Goal: Transaction & Acquisition: Purchase product/service

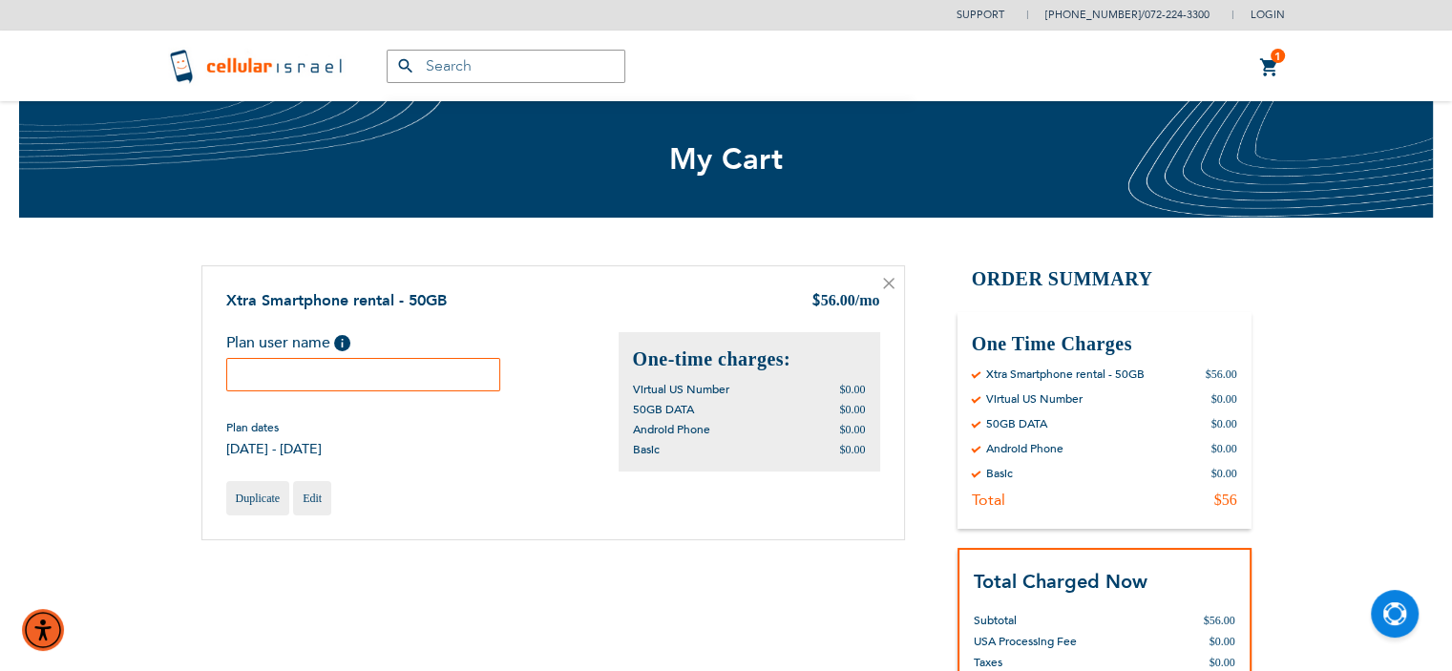
type input "[EMAIL_ADDRESS][DOMAIN_NAME]"
click at [268, 381] on input "text" at bounding box center [363, 374] width 275 height 33
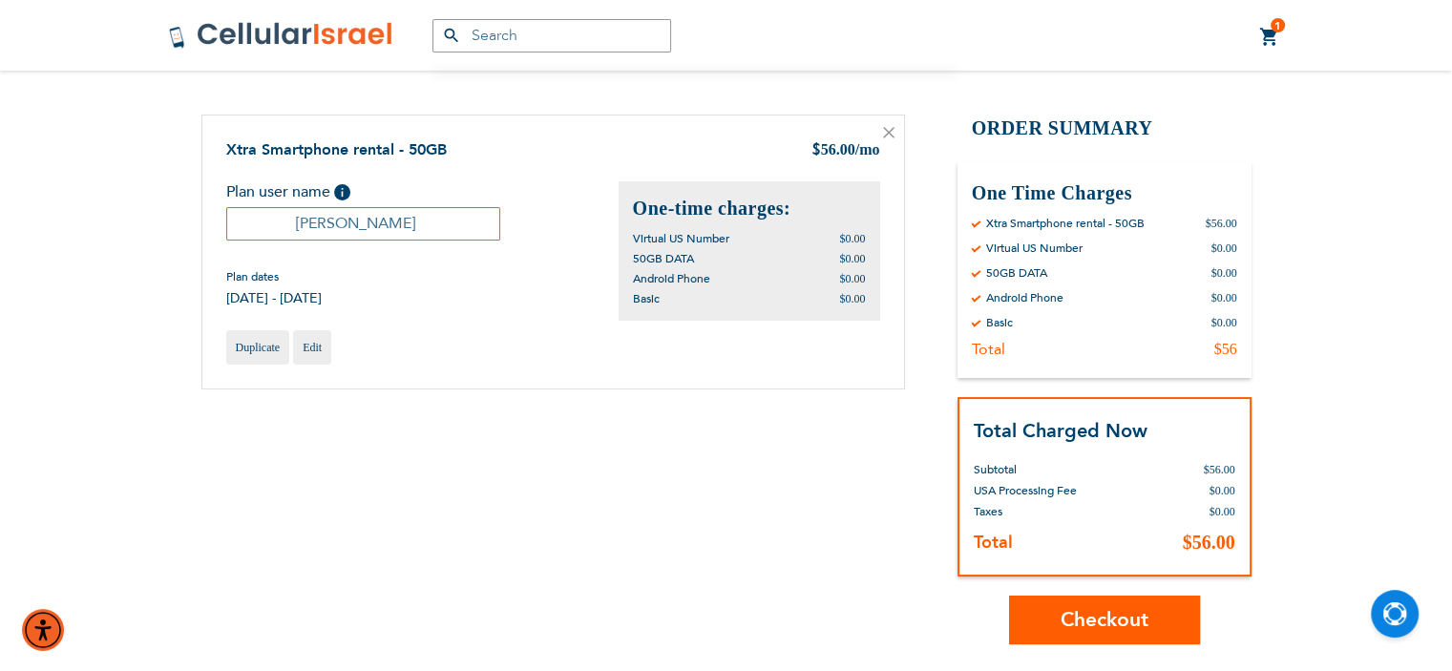
scroll to position [153, 0]
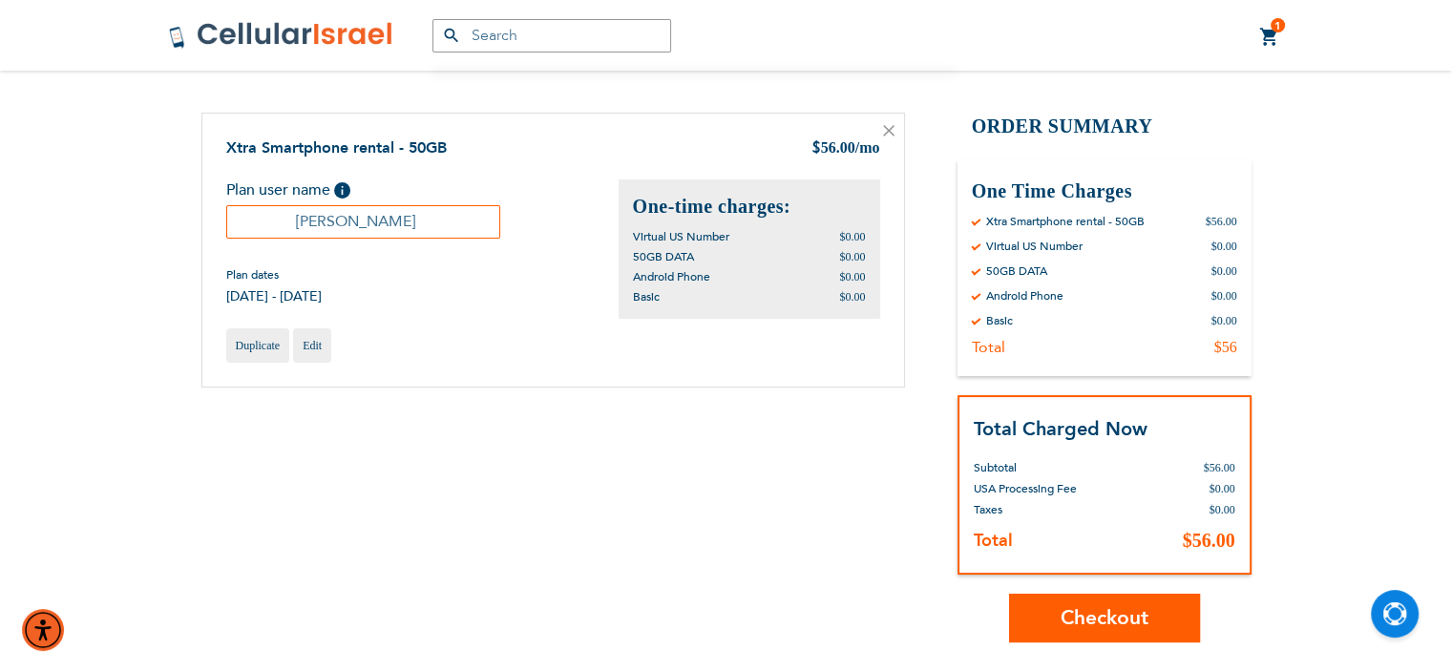
type input "[PERSON_NAME]"
click at [1119, 607] on span "Checkout" at bounding box center [1104, 618] width 88 height 28
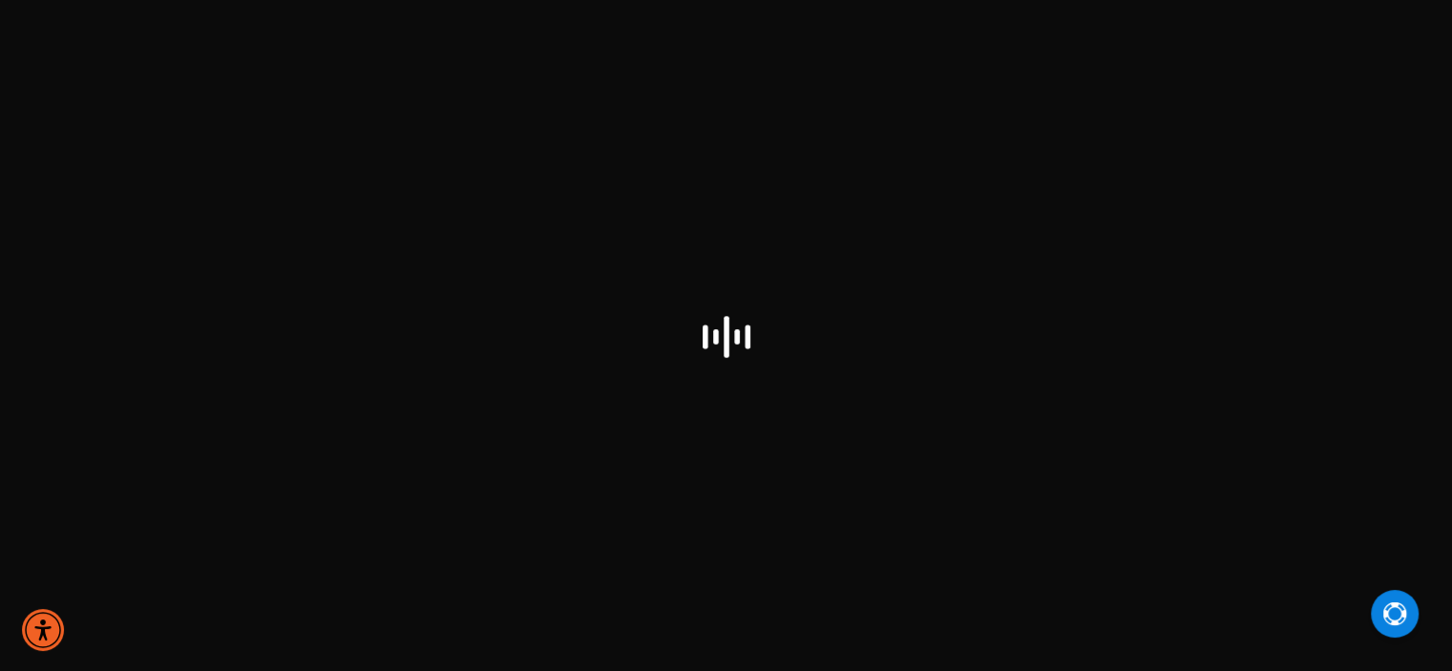
select select "US"
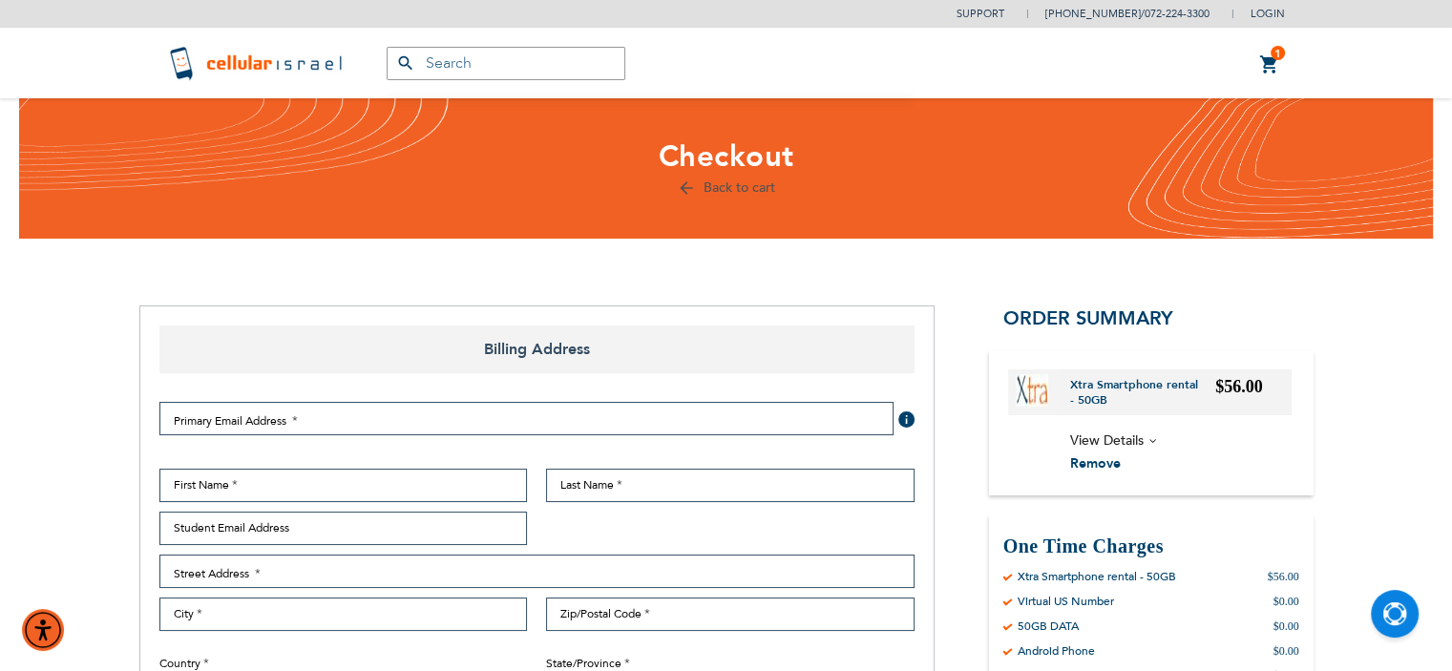
type input "[EMAIL_ADDRESS][DOMAIN_NAME]"
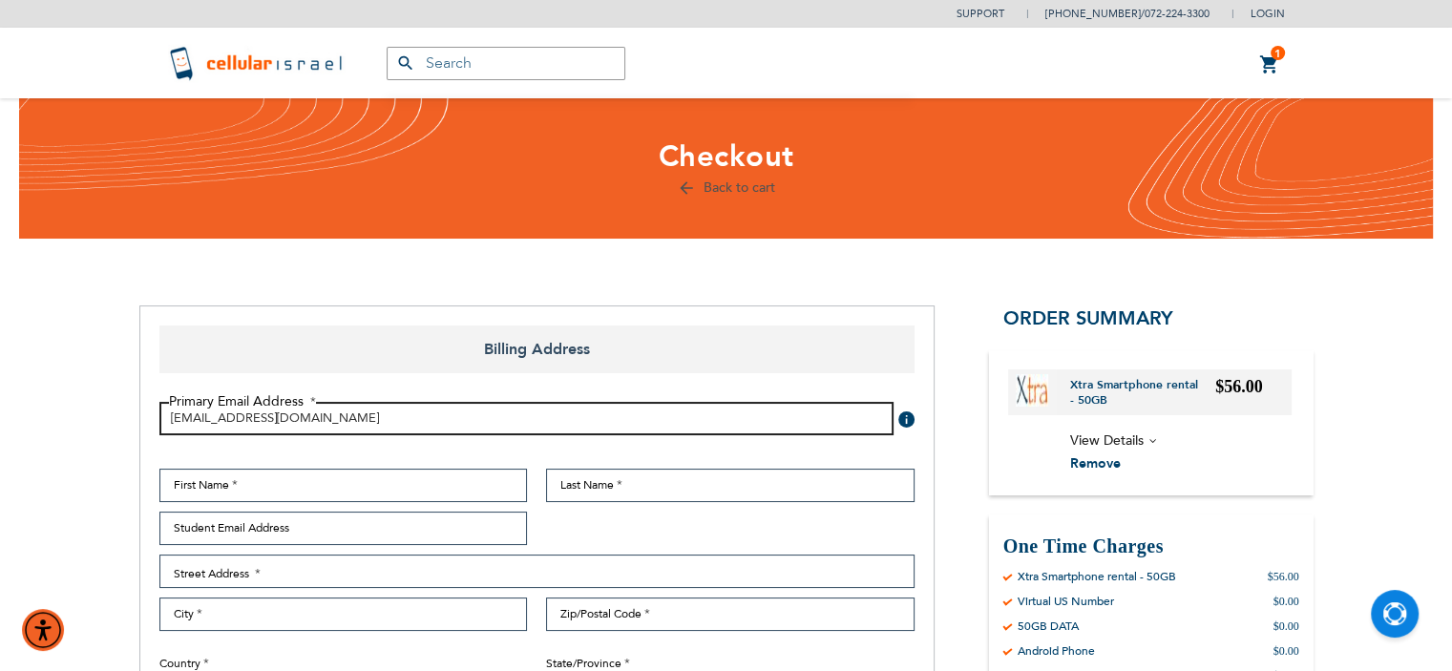
click at [471, 419] on input "[EMAIL_ADDRESS][DOMAIN_NAME]" at bounding box center [526, 418] width 734 height 33
type input "m"
type input "faigylipson@gmail.com"
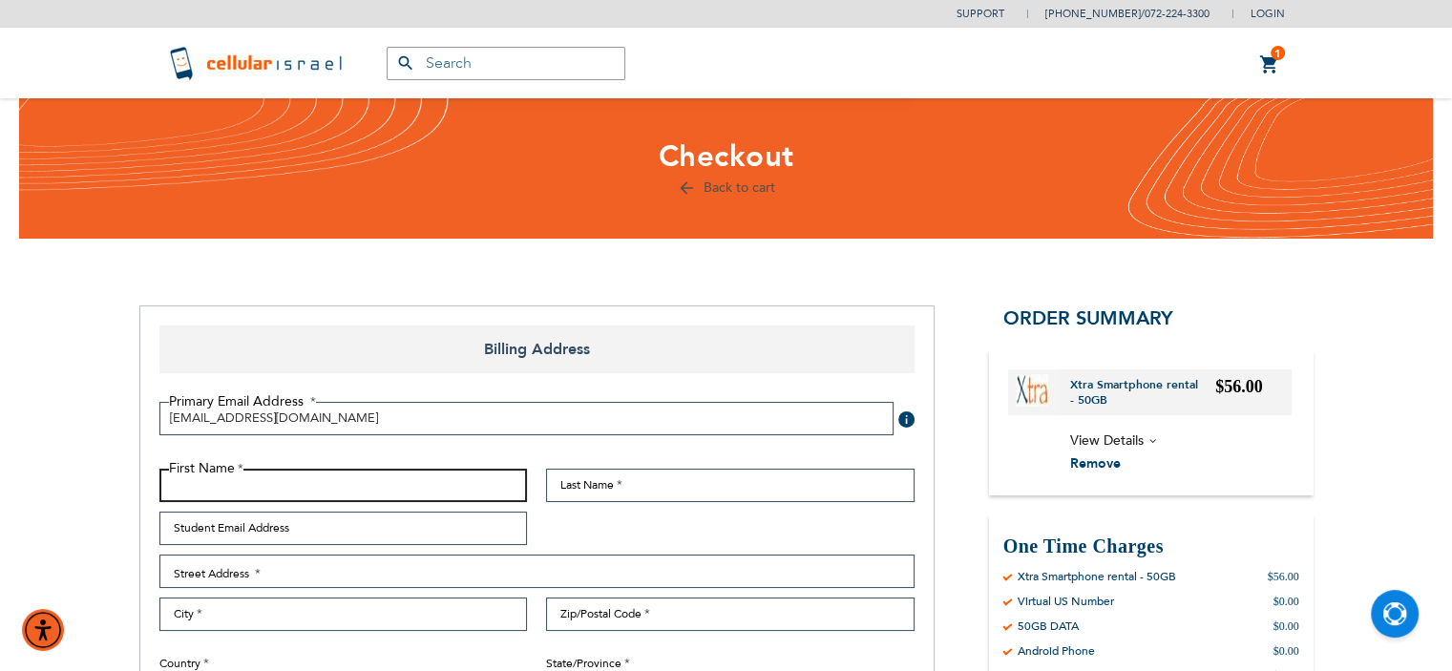
click at [283, 493] on input "First Name" at bounding box center [343, 485] width 368 height 33
type input "david"
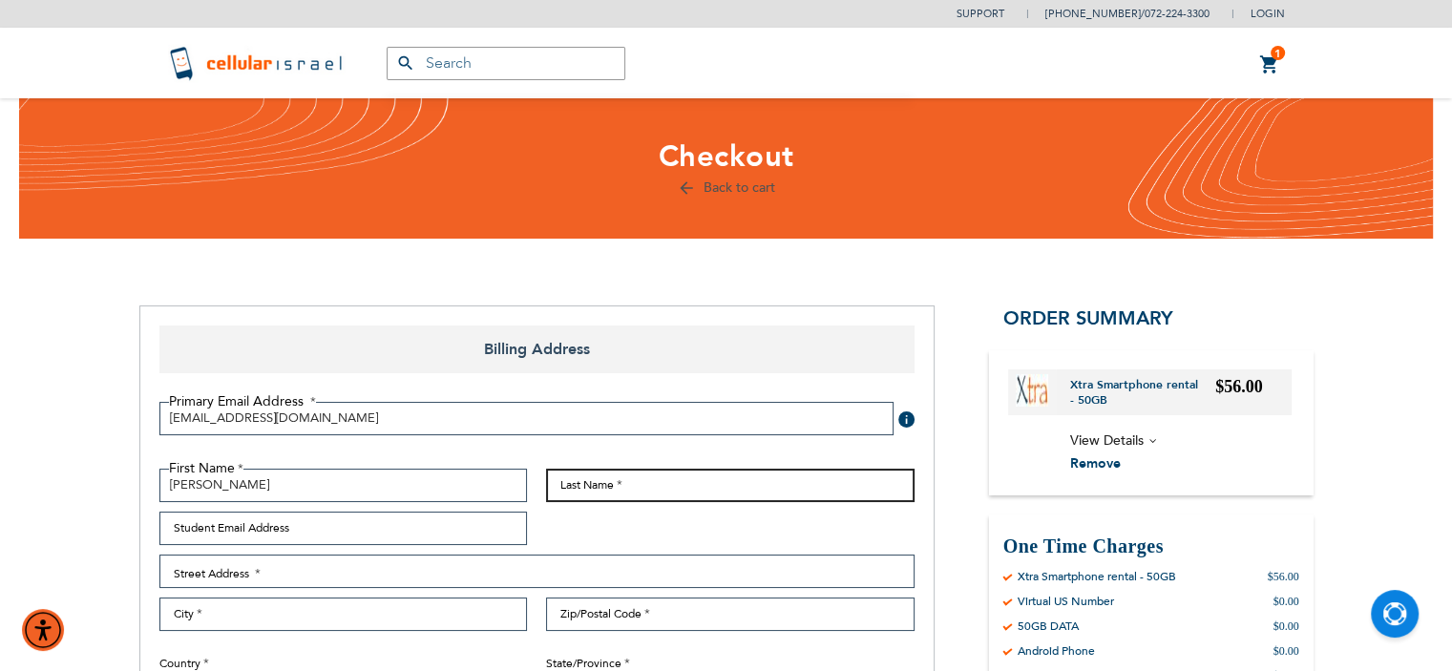
click at [607, 485] on input "Last Name" at bounding box center [730, 485] width 368 height 33
type input "lipson"
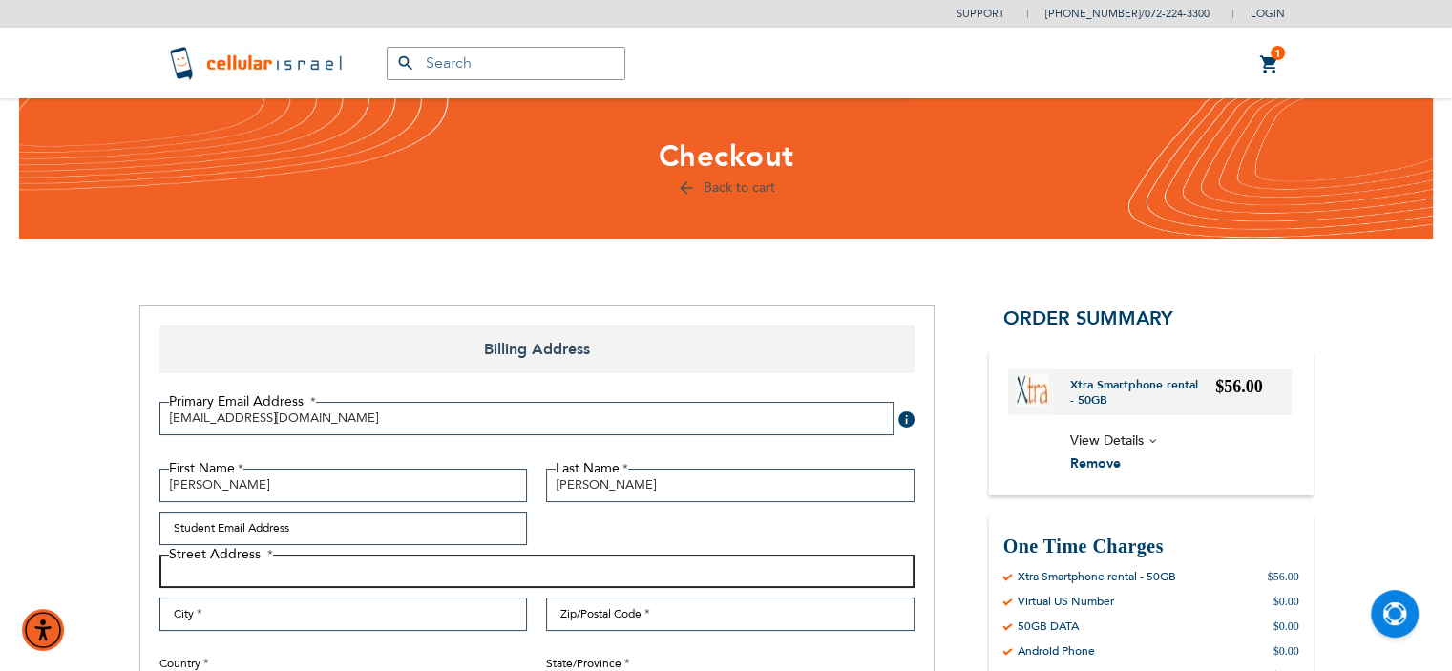
click at [283, 569] on input "Street Address: Line 1" at bounding box center [536, 571] width 755 height 33
click at [283, 569] on input "b" at bounding box center [536, 571] width 755 height 33
click at [169, 571] on input "bates" at bounding box center [536, 571] width 755 height 33
type input "59 bates"
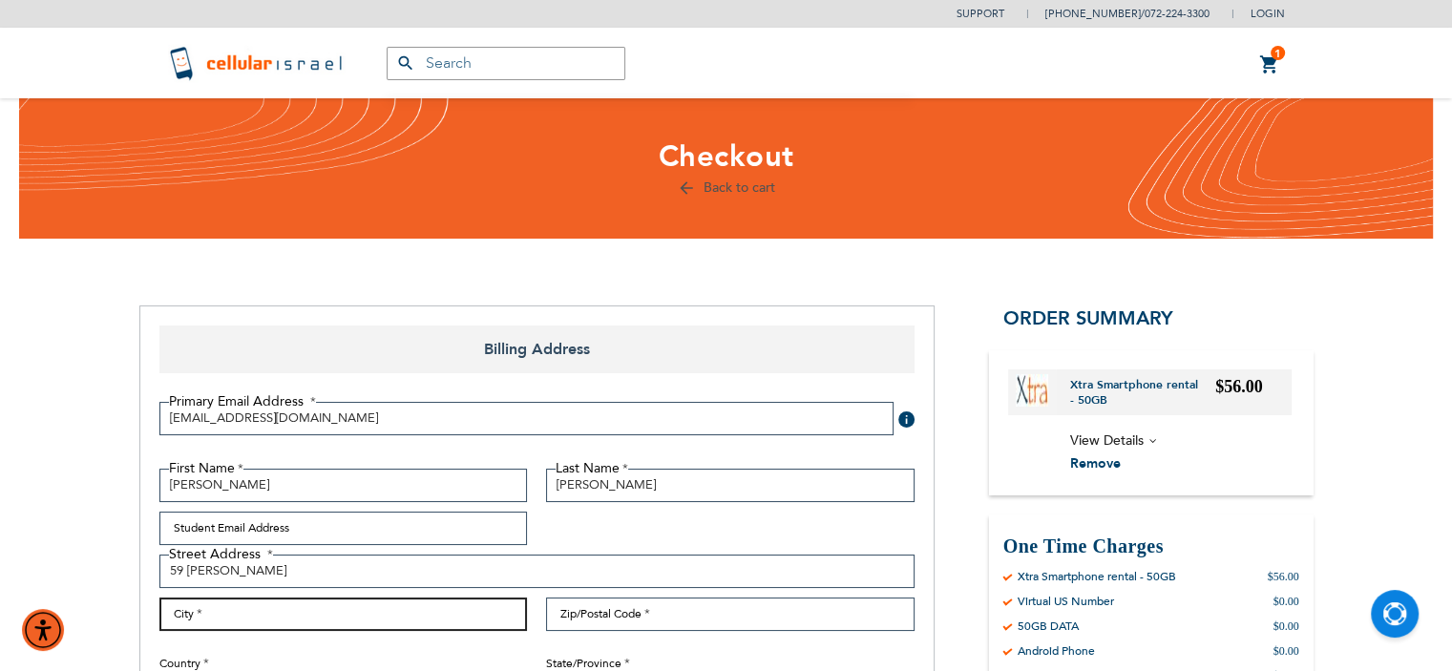
click at [209, 618] on input "City" at bounding box center [343, 613] width 368 height 33
type input "monsey"
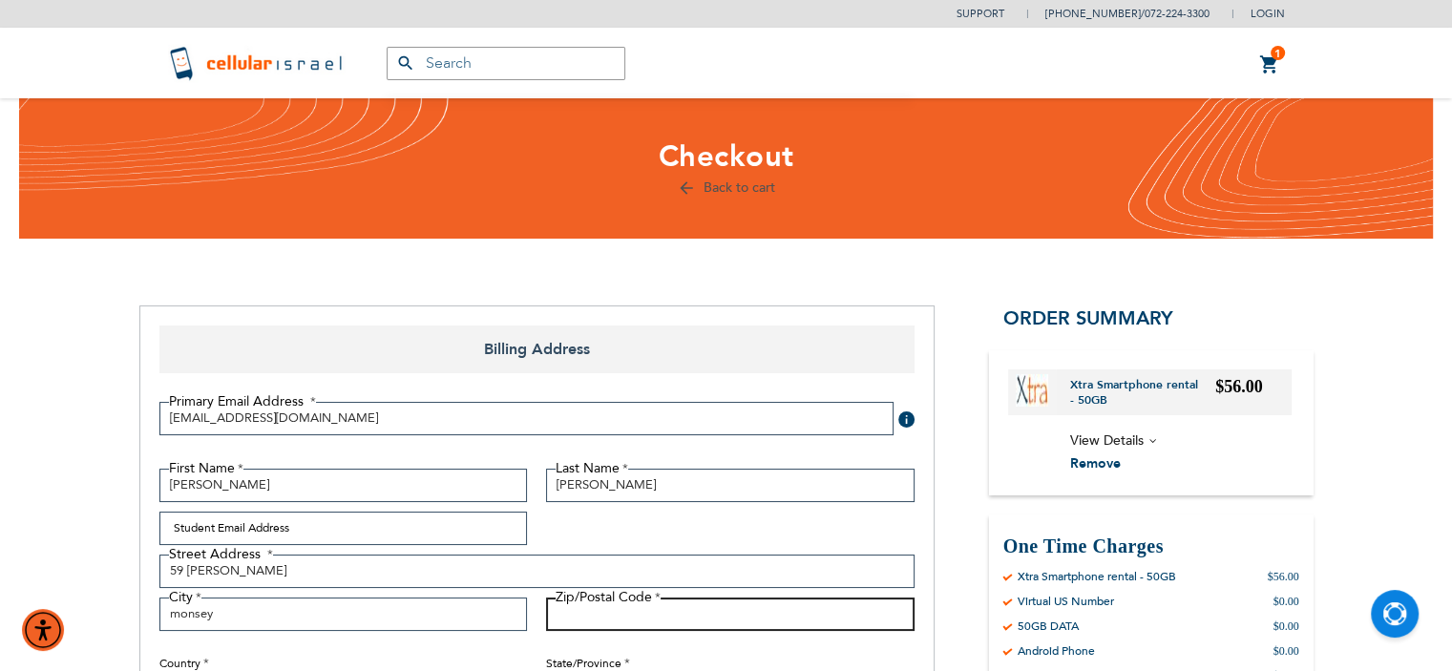
click at [634, 616] on input "Zip/Postal Code" at bounding box center [730, 613] width 368 height 33
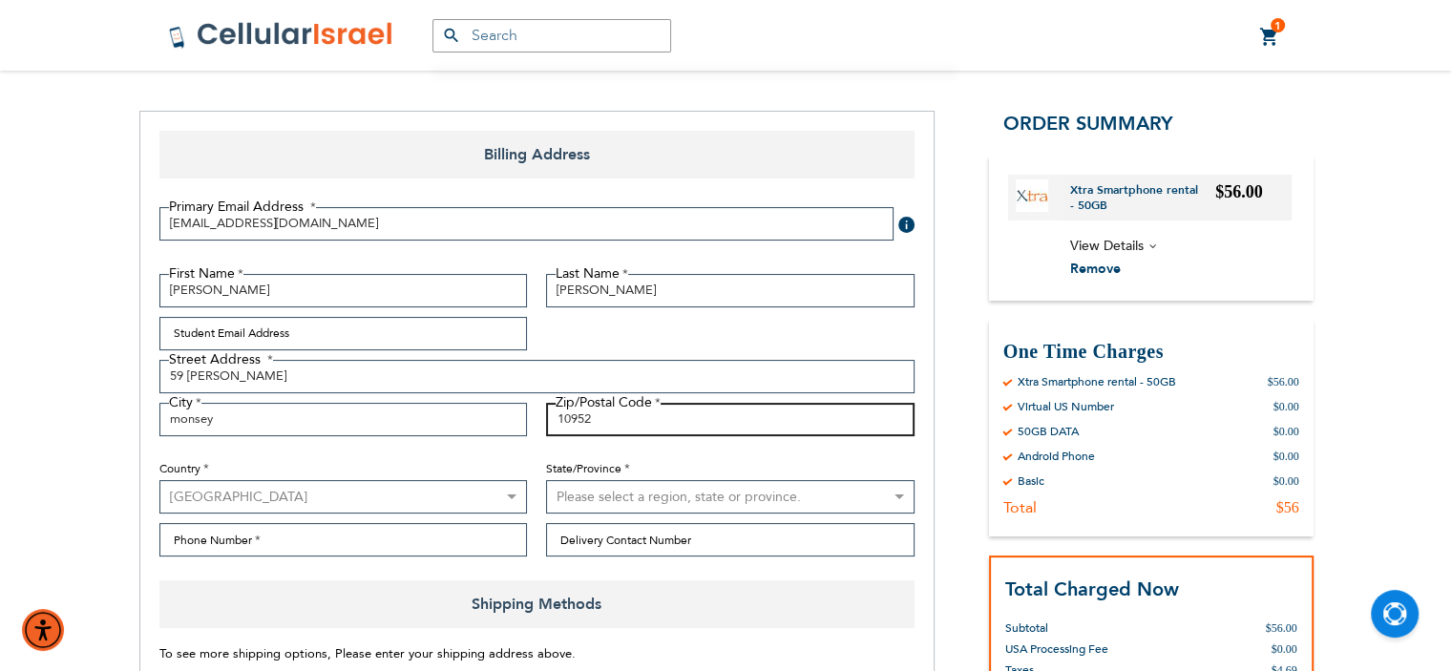
scroll to position [229, 0]
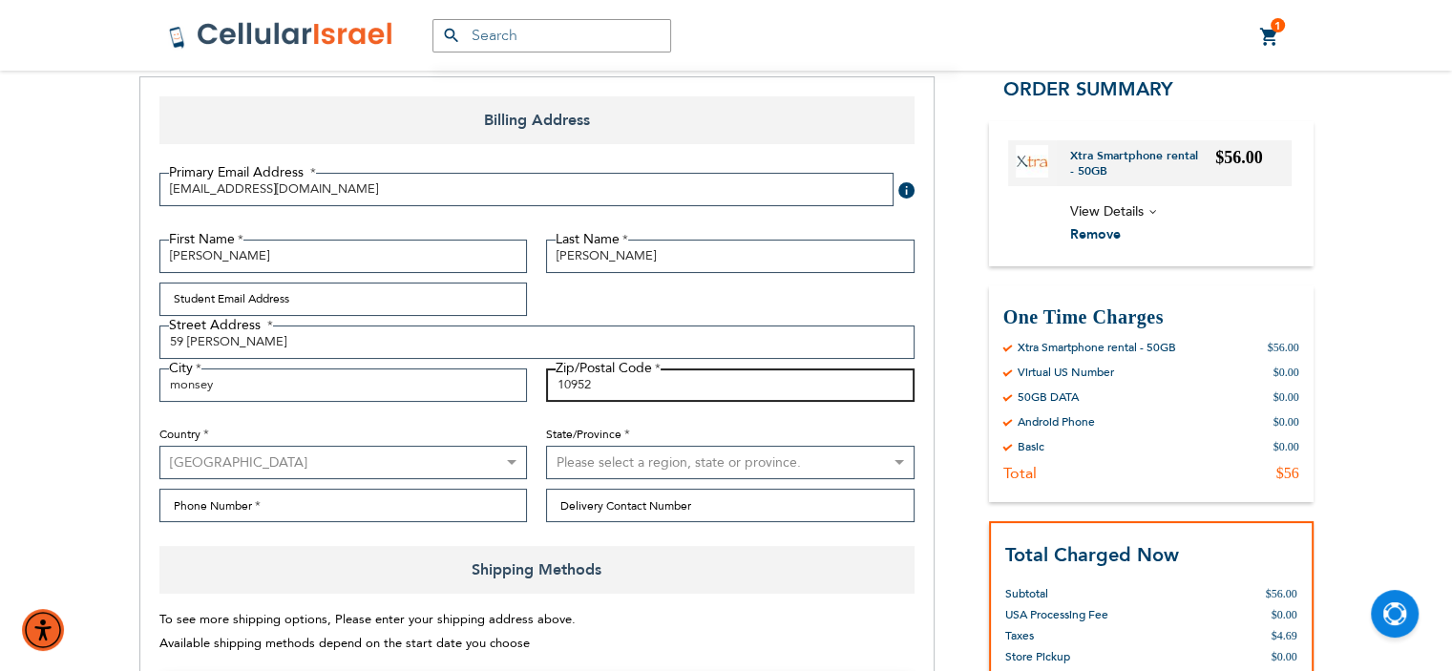
type input "10952"
click at [782, 471] on select "Please select a region, state or province. Alabama Alaska American Samoa Arizon…" at bounding box center [730, 462] width 368 height 33
select select "43"
click at [546, 446] on select "Please select a region, state or province. Alabama Alaska American Samoa Arizon…" at bounding box center [730, 462] width 368 height 33
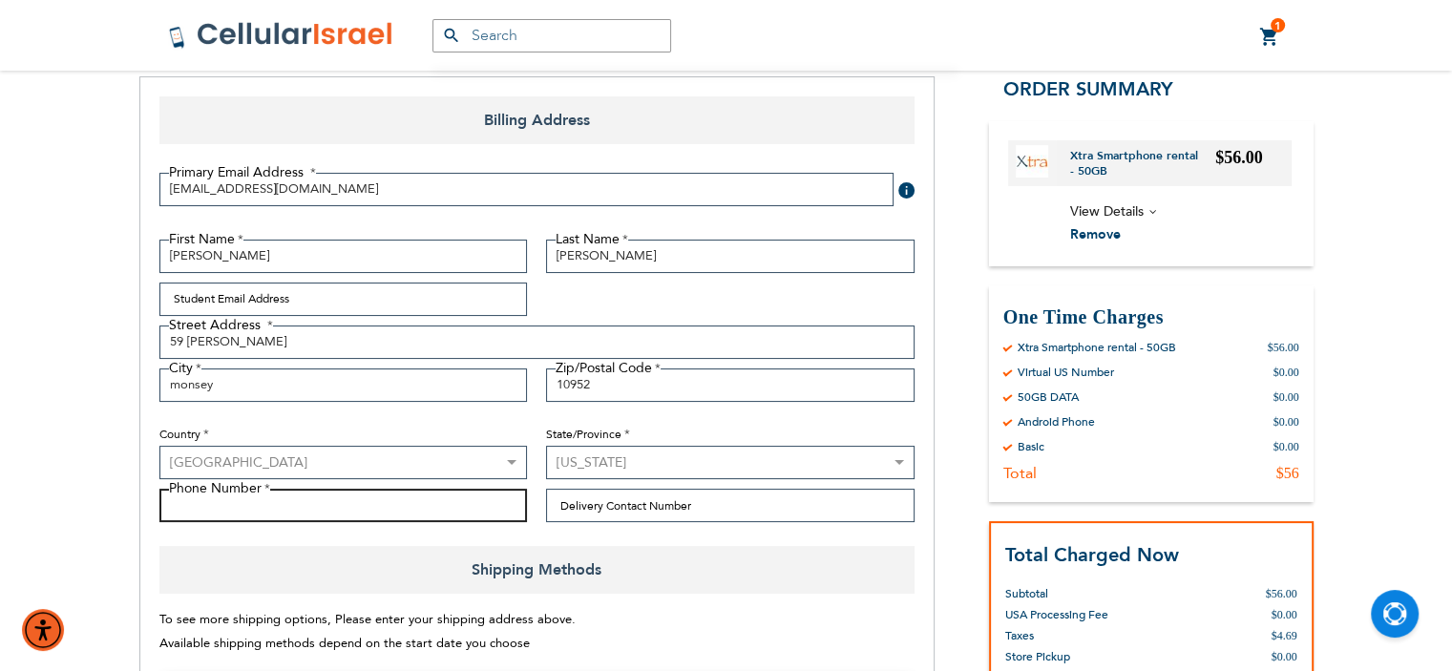
click at [327, 505] on input "Phone Number" at bounding box center [343, 505] width 368 height 33
type input "8482996559"
click at [702, 552] on span "Shipping Methods" at bounding box center [536, 570] width 755 height 48
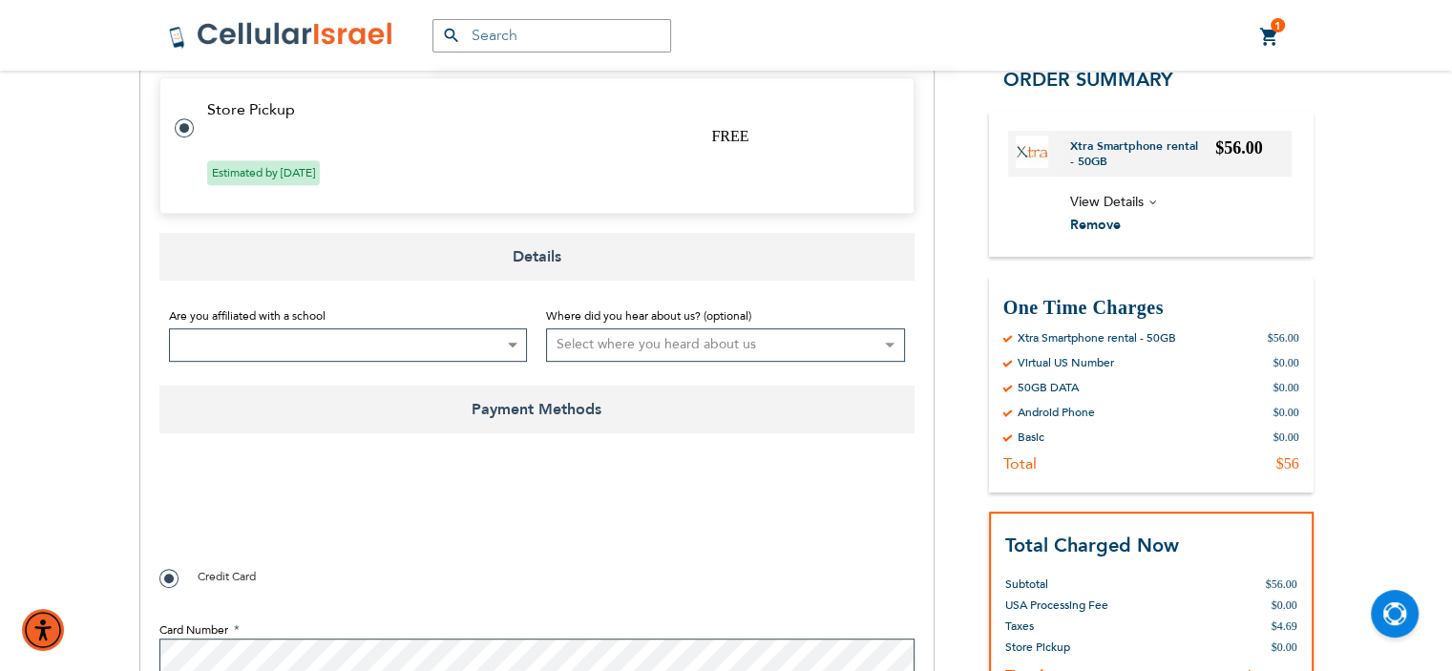
scroll to position [840, 0]
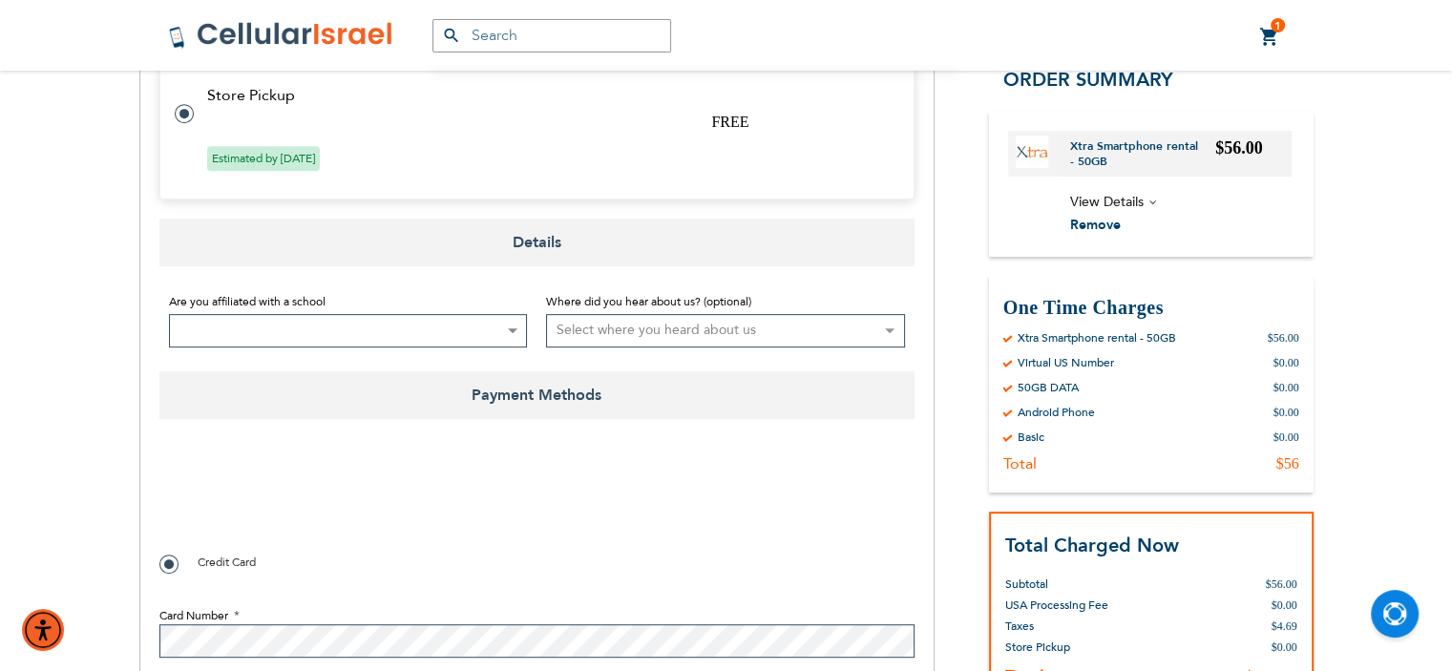
checkbox input "true"
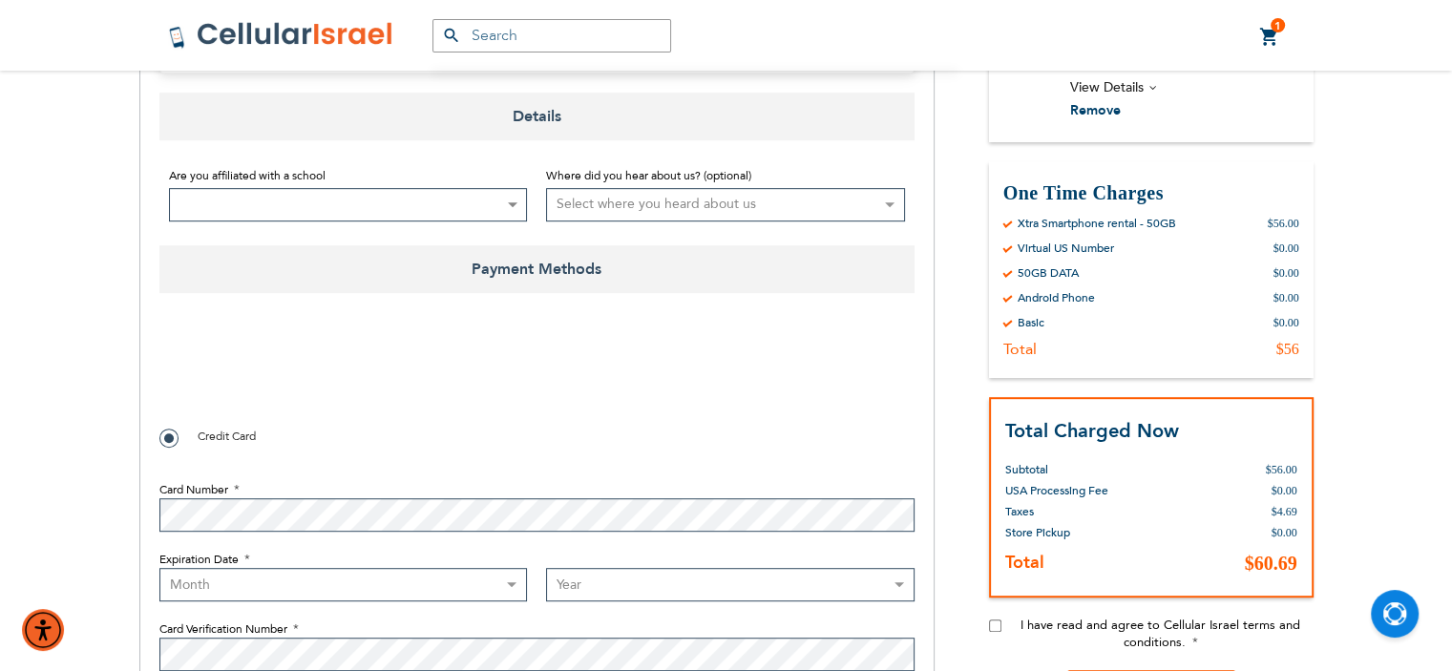
scroll to position [993, 0]
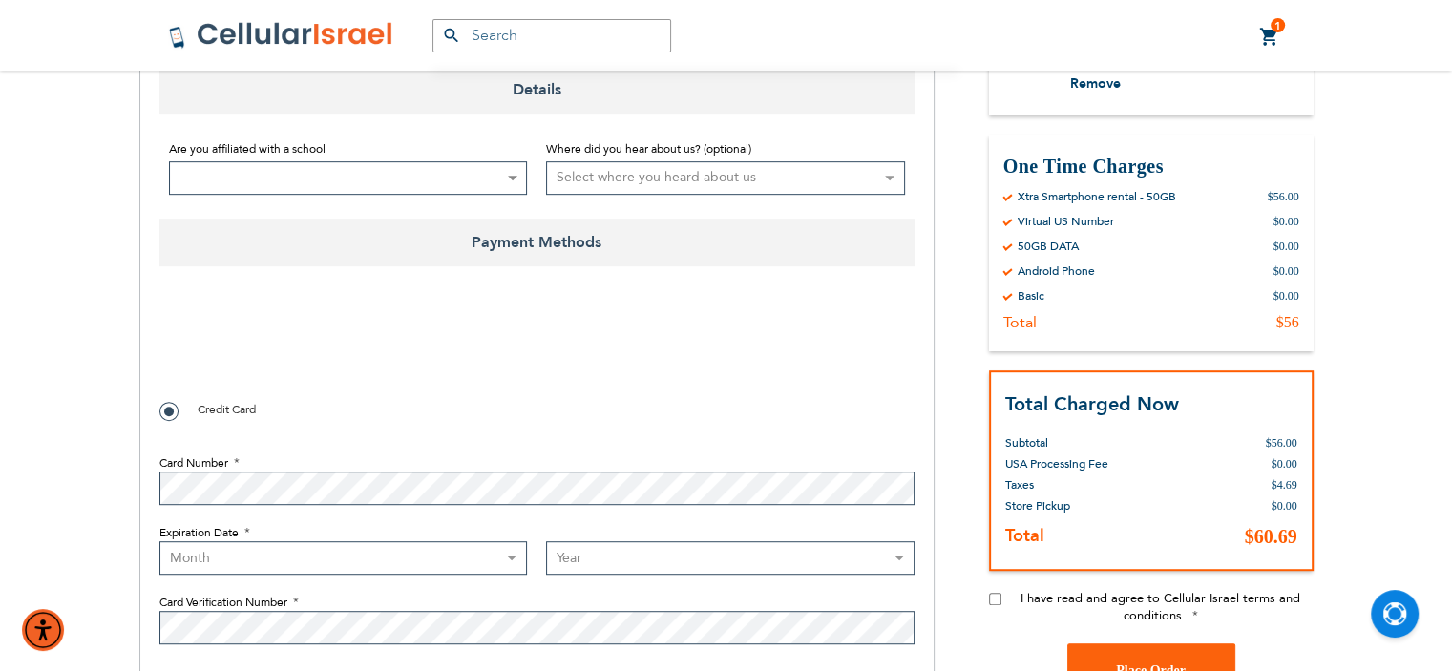
click at [341, 556] on select "Month 01 - January 02 - February 03 - March 04 - April 05 - May 06 - June 07 - …" at bounding box center [343, 557] width 368 height 33
select select "6"
click at [159, 541] on select "Month 01 - January 02 - February 03 - March 04 - April 05 - May 06 - June 07 - …" at bounding box center [343, 557] width 368 height 33
click at [614, 562] on select "Year 2025 2026 2027 2028 2029 2030 2031 2032 2033 2034 2035 2036 2037 2038 2039…" at bounding box center [730, 557] width 368 height 33
select select "2029"
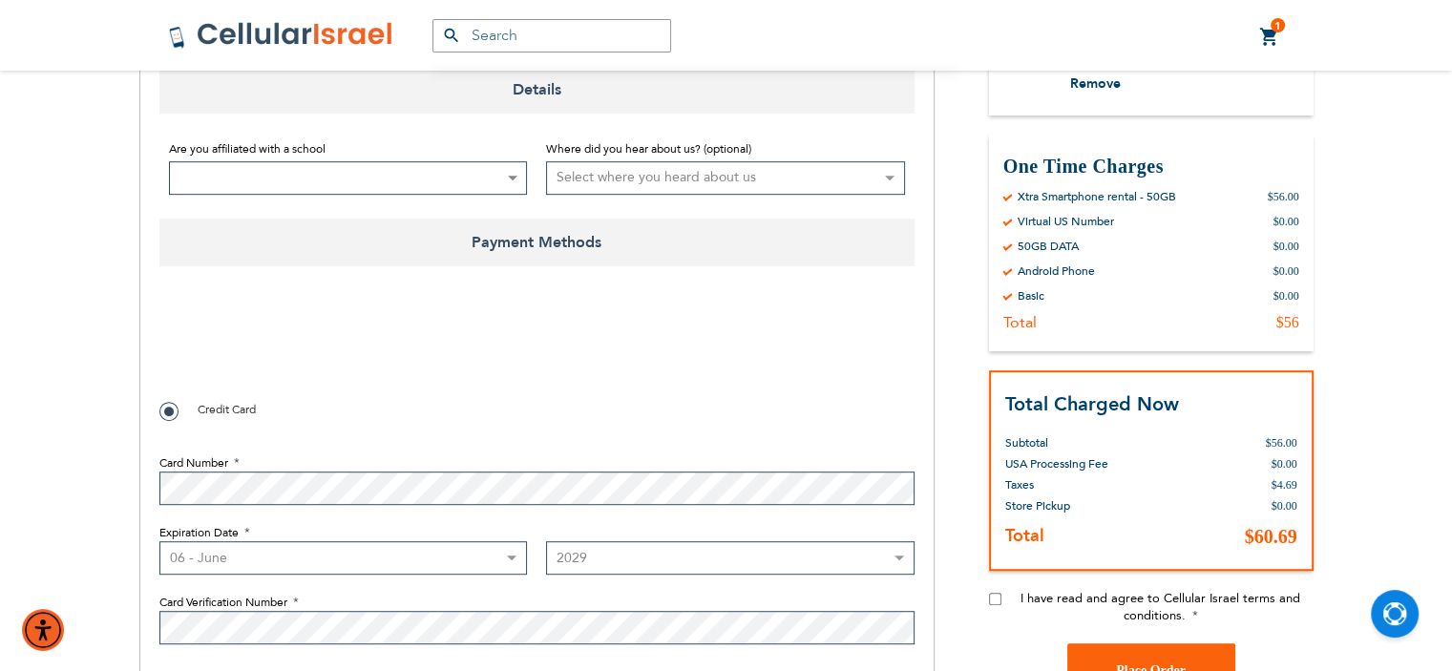
click at [546, 541] on select "Year 2025 2026 2027 2028 2029 2030 2031 2032 2033 2034 2035 2036 2037 2038 2039…" at bounding box center [730, 557] width 368 height 33
click at [989, 595] on input "I have read and agree to Cellular Israel terms and conditions." at bounding box center [995, 599] width 12 height 12
checkbox input "true"
click at [1138, 658] on button "Place Order" at bounding box center [1151, 669] width 168 height 53
